Goal: Information Seeking & Learning: Find specific page/section

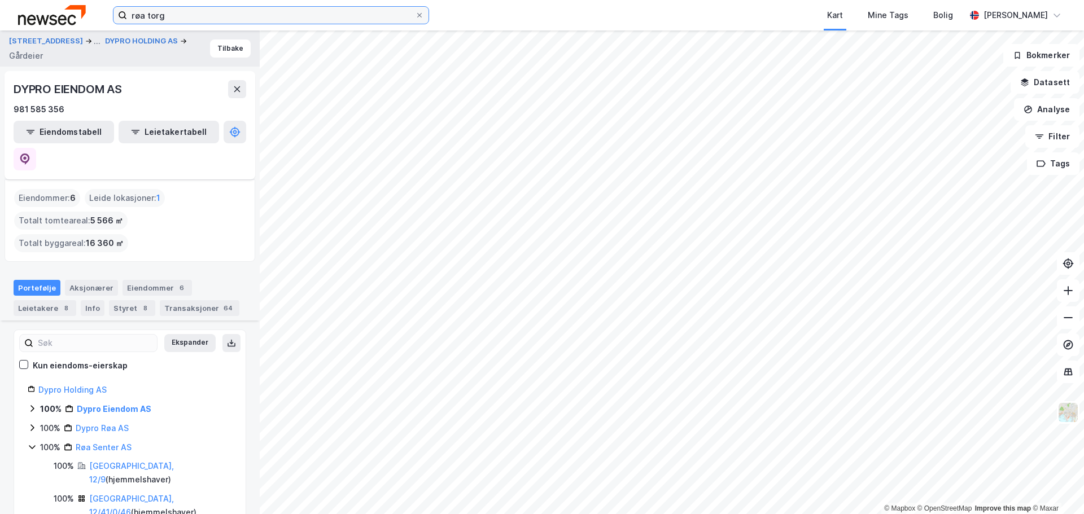
click at [267, 16] on input "røa torg" at bounding box center [271, 15] width 288 height 17
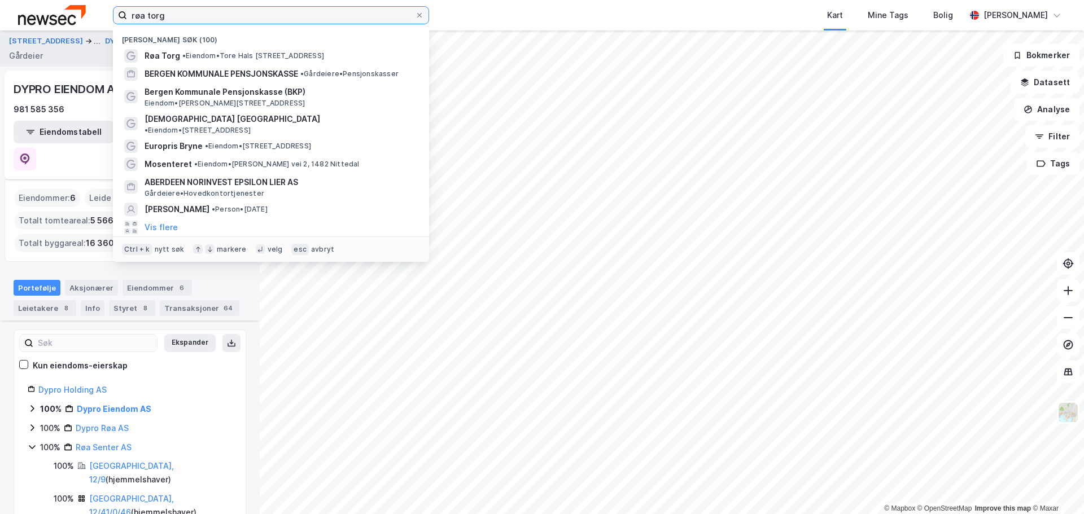
click at [267, 16] on input "røa torg" at bounding box center [271, 15] width 288 height 17
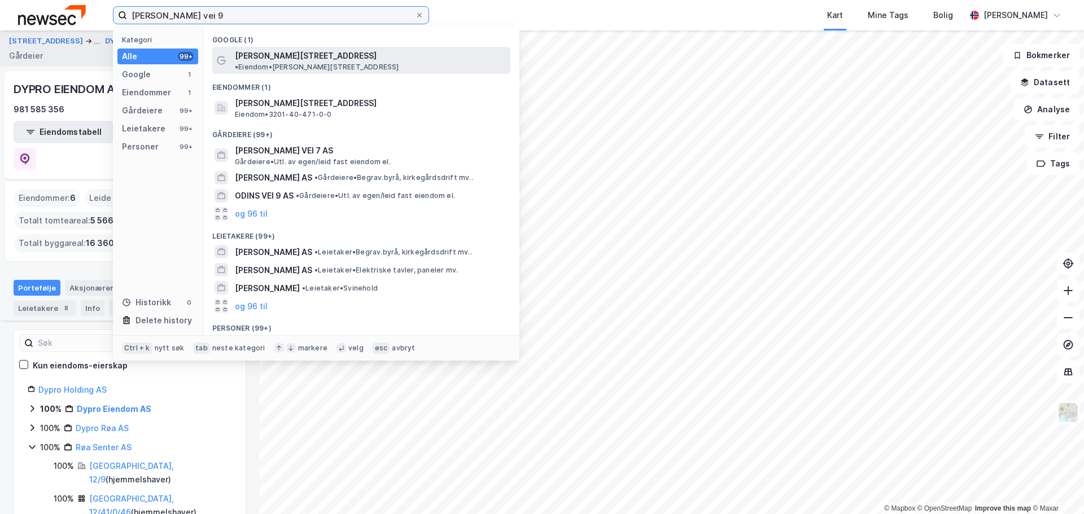
type input "[PERSON_NAME] vei 9"
click at [340, 63] on span "• Eiendom • [STREET_ADDRESS]" at bounding box center [317, 67] width 164 height 9
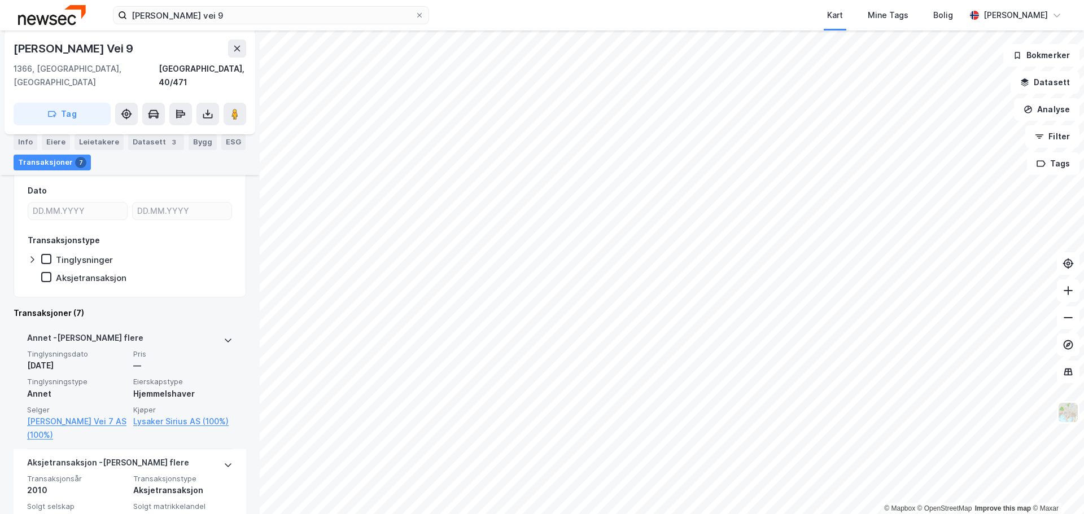
scroll to position [234, 0]
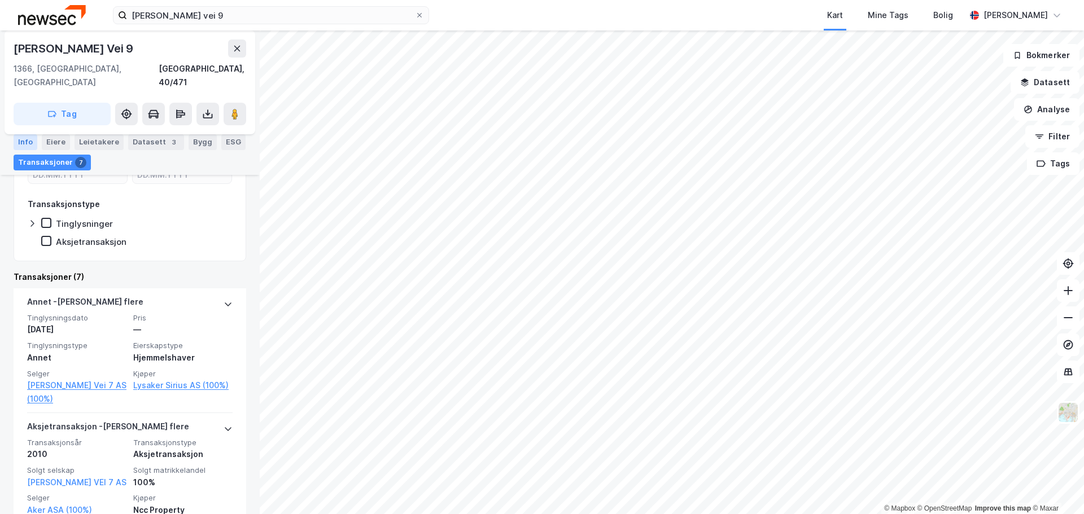
click at [32, 139] on div "Info" at bounding box center [26, 142] width 24 height 16
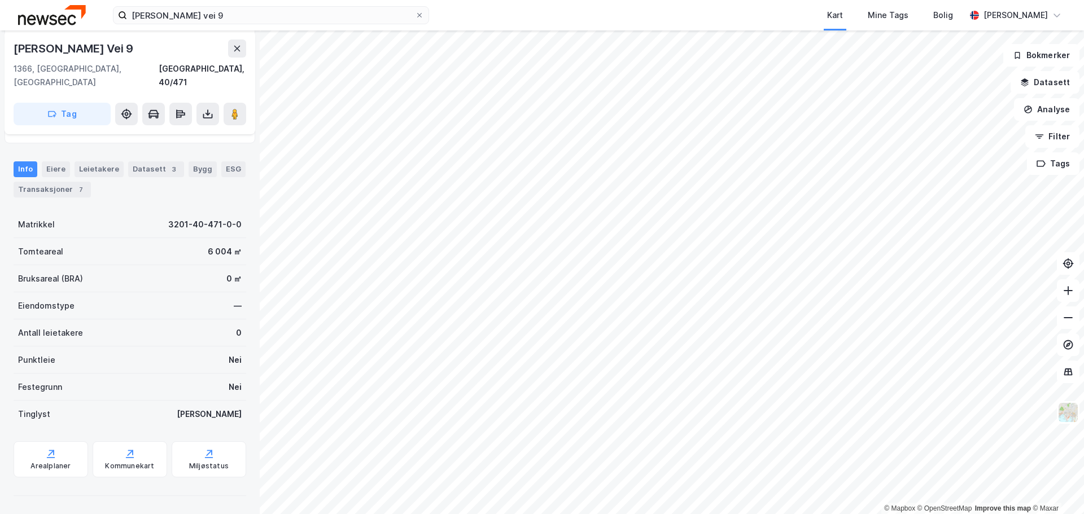
scroll to position [101, 0]
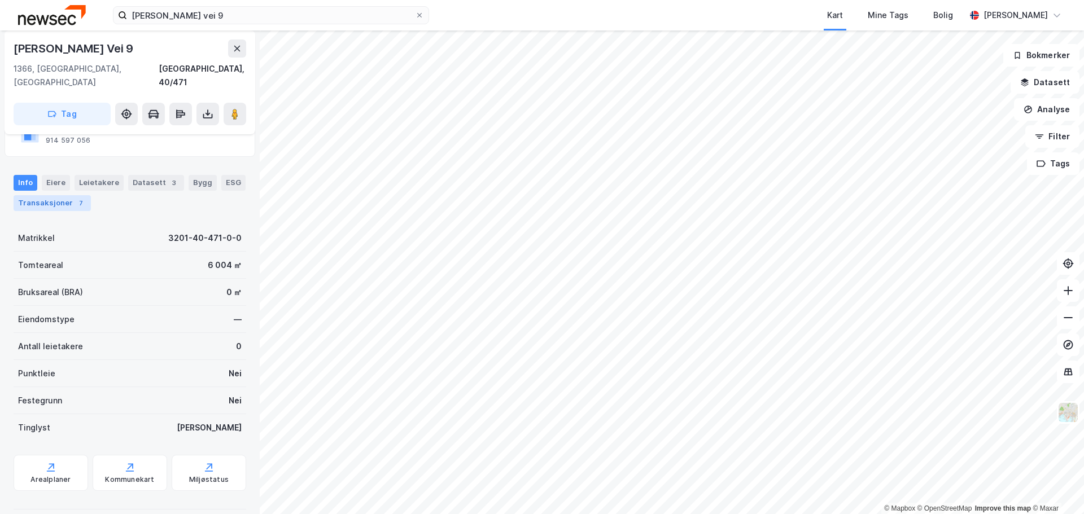
click at [59, 195] on div "Transaksjoner 7" at bounding box center [52, 203] width 77 height 16
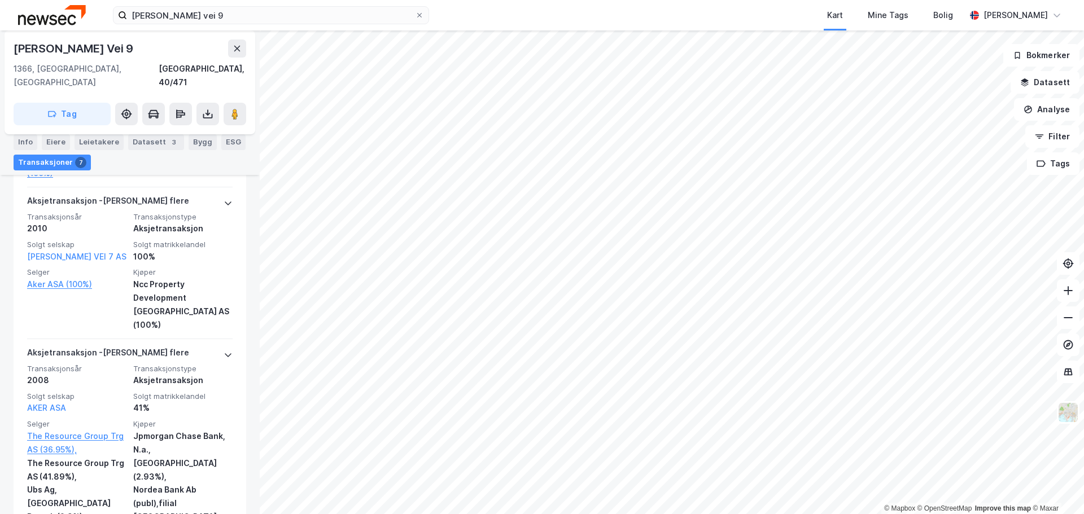
scroll to position [347, 0]
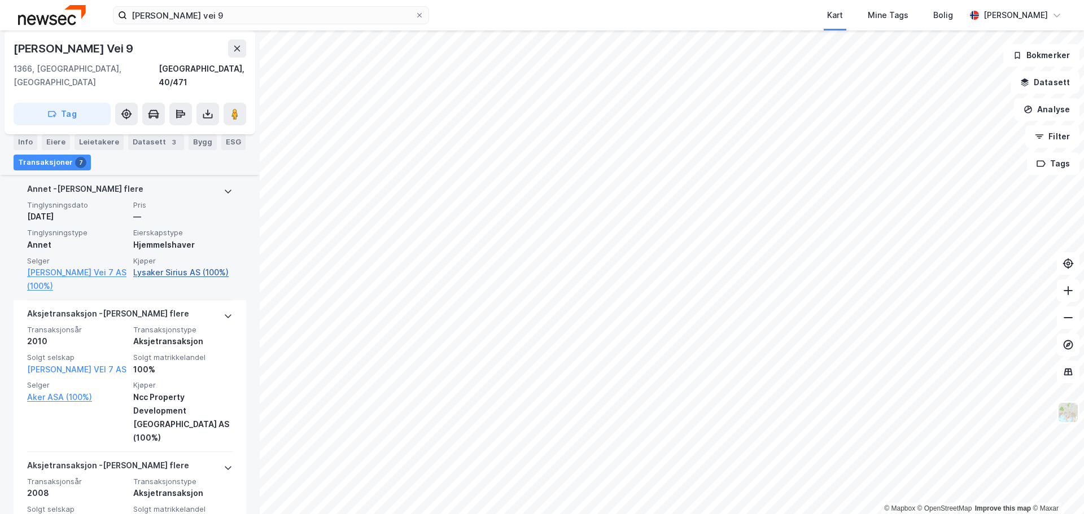
click at [187, 266] on link "Lysaker Sirius AS (100%)" at bounding box center [182, 273] width 99 height 14
